Goal: Transaction & Acquisition: Obtain resource

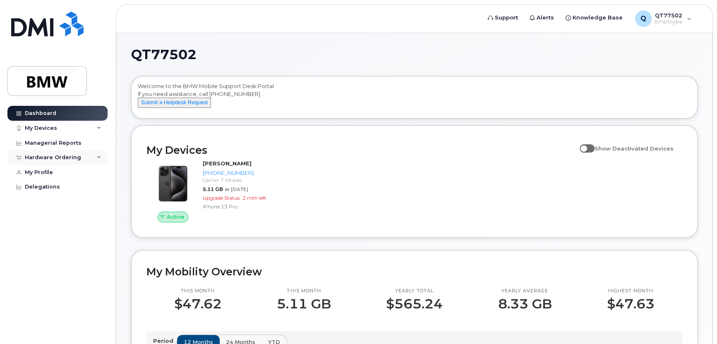
click at [61, 156] on div "Hardware Ordering" at bounding box center [53, 157] width 56 height 7
click at [50, 188] on div "New Order" at bounding box center [44, 188] width 31 height 7
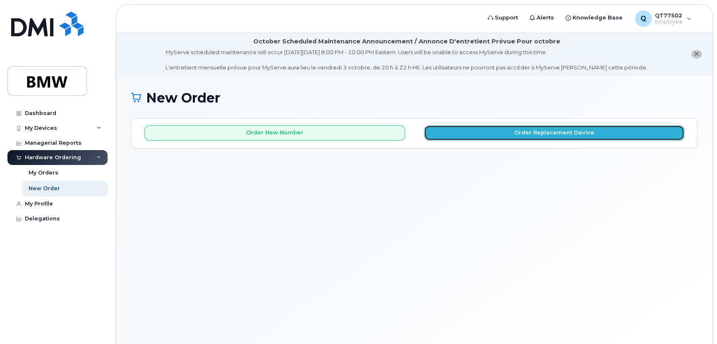
click at [505, 137] on button "Order Replacement Device" at bounding box center [554, 132] width 261 height 15
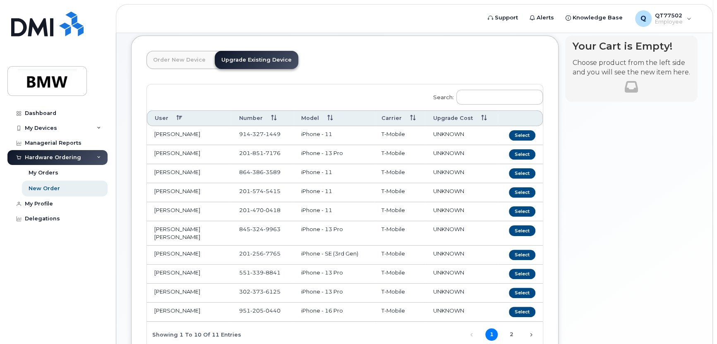
scroll to position [124, 0]
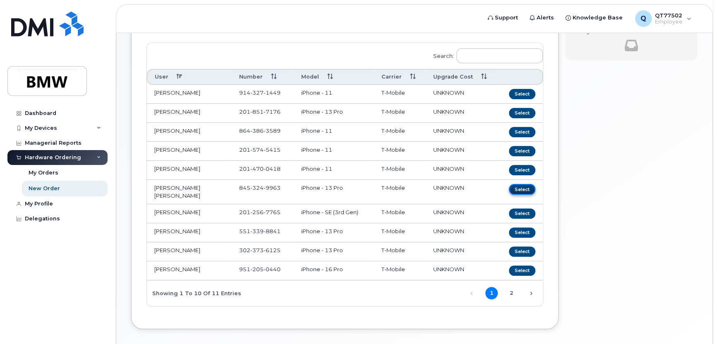
click at [527, 187] on button "Select" at bounding box center [522, 189] width 26 height 10
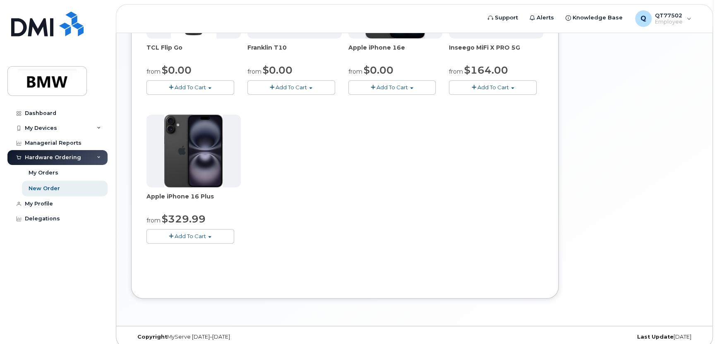
scroll to position [307, 0]
